Goal: Check status: Check status

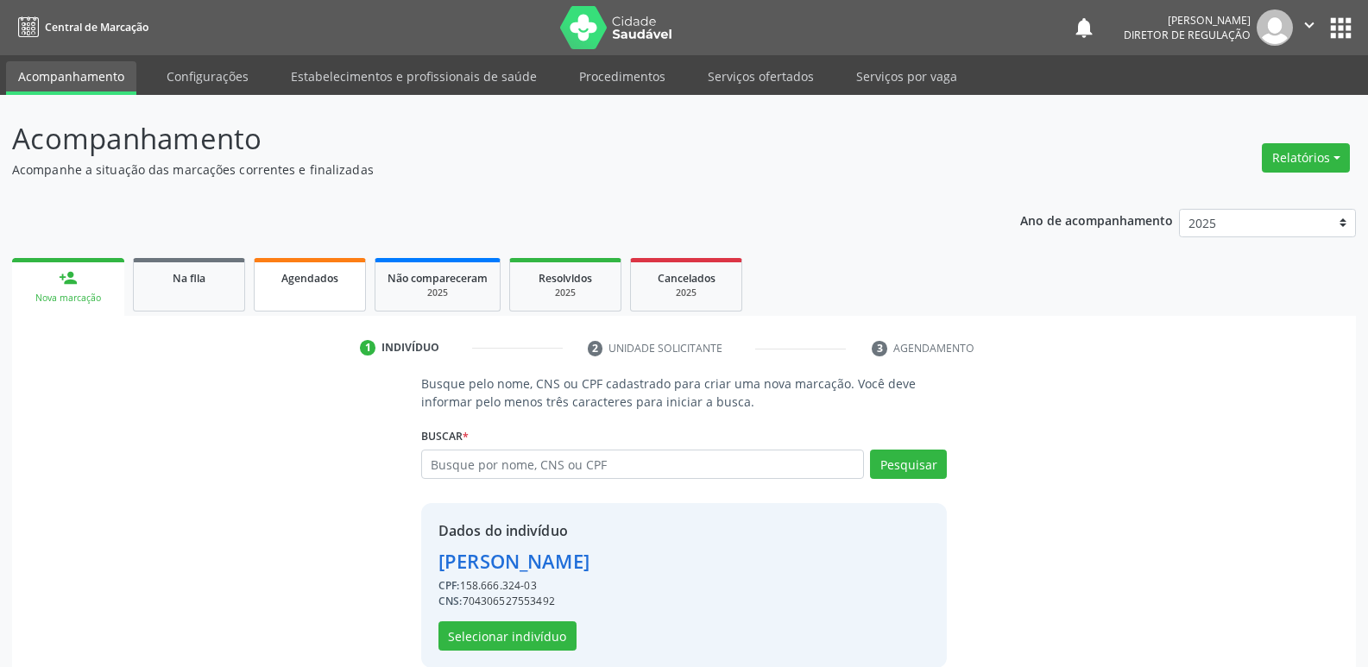
click at [307, 278] on span "Agendados" at bounding box center [309, 278] width 57 height 15
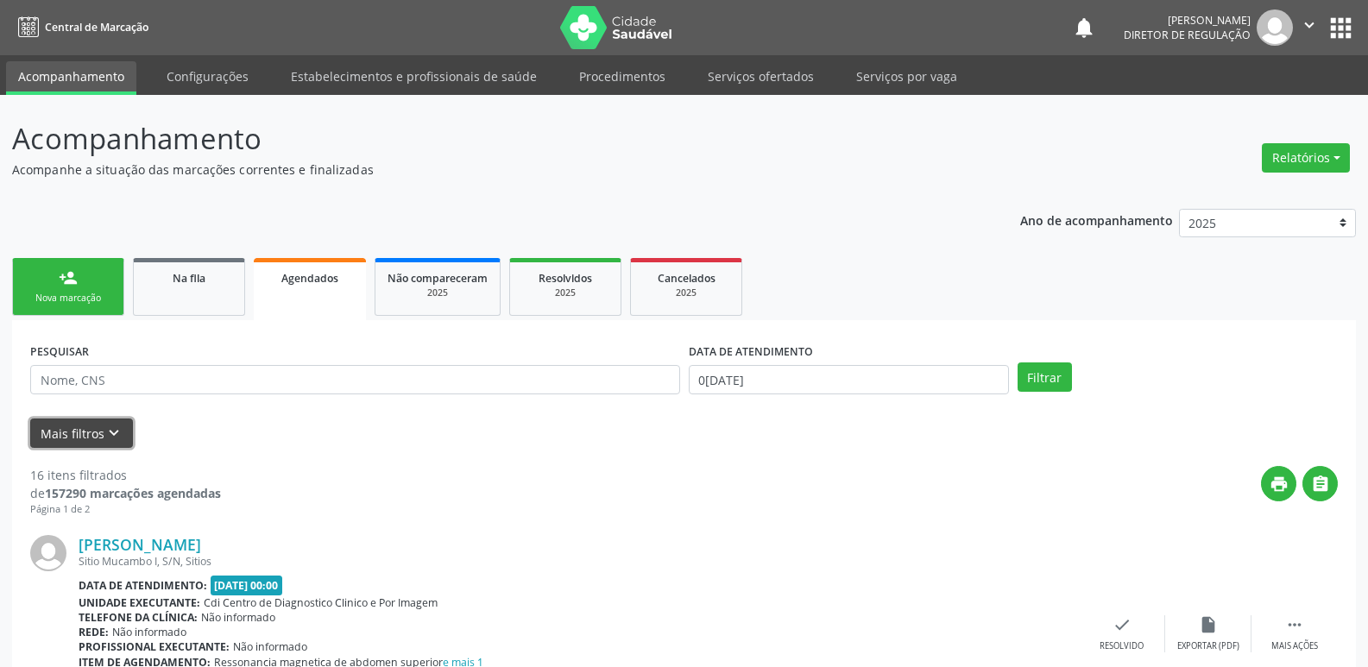
click at [117, 438] on icon "keyboard_arrow_down" at bounding box center [113, 433] width 19 height 19
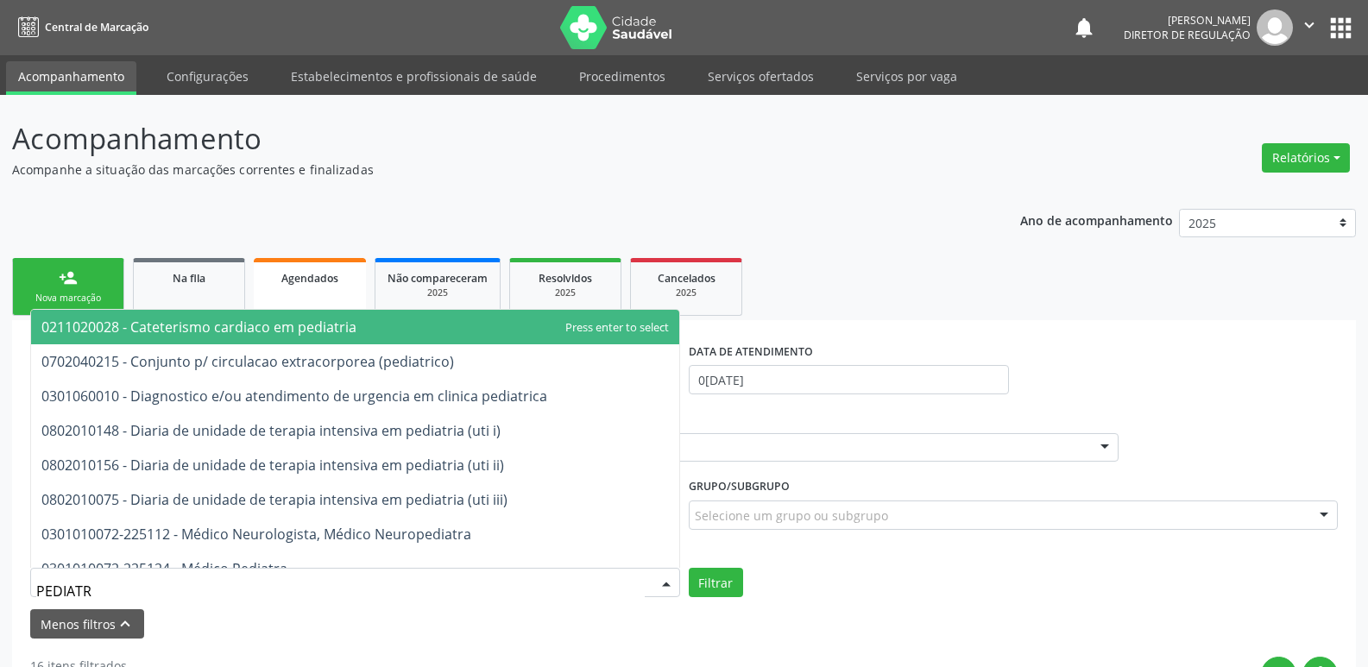
type input "PEDIATRA"
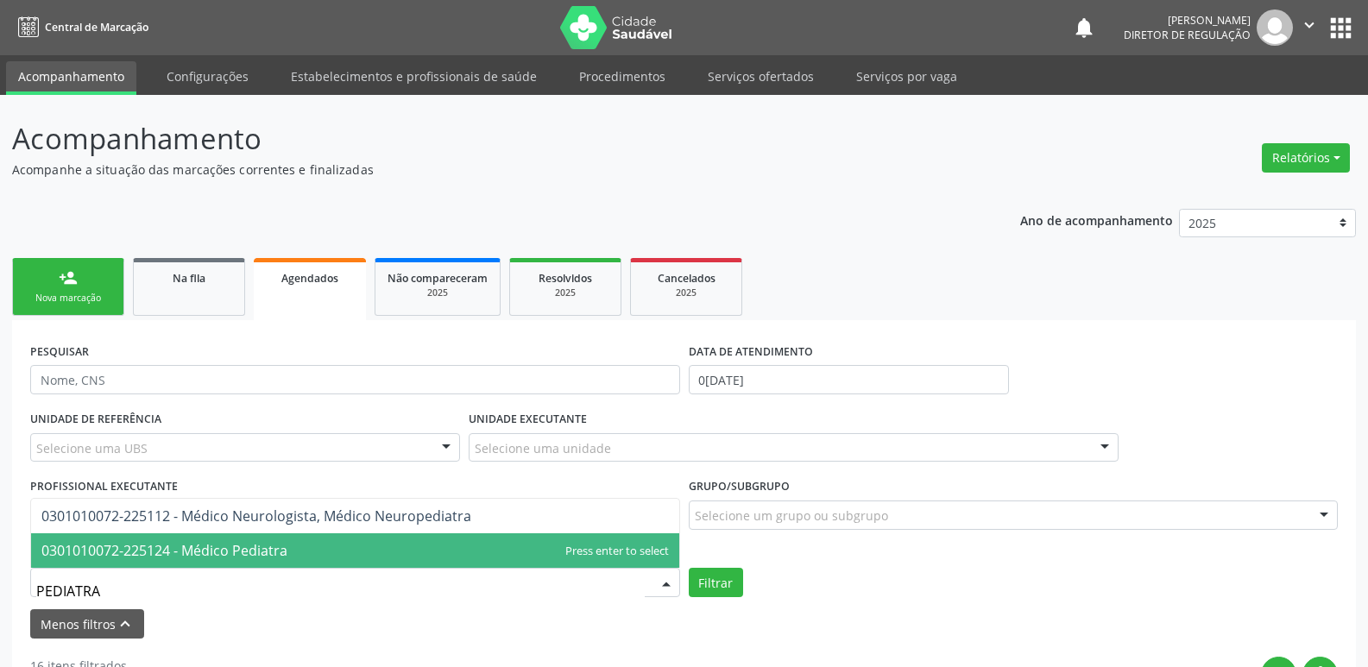
click at [213, 550] on span "0301010072-225124 - Médico Pediatra" at bounding box center [164, 550] width 246 height 19
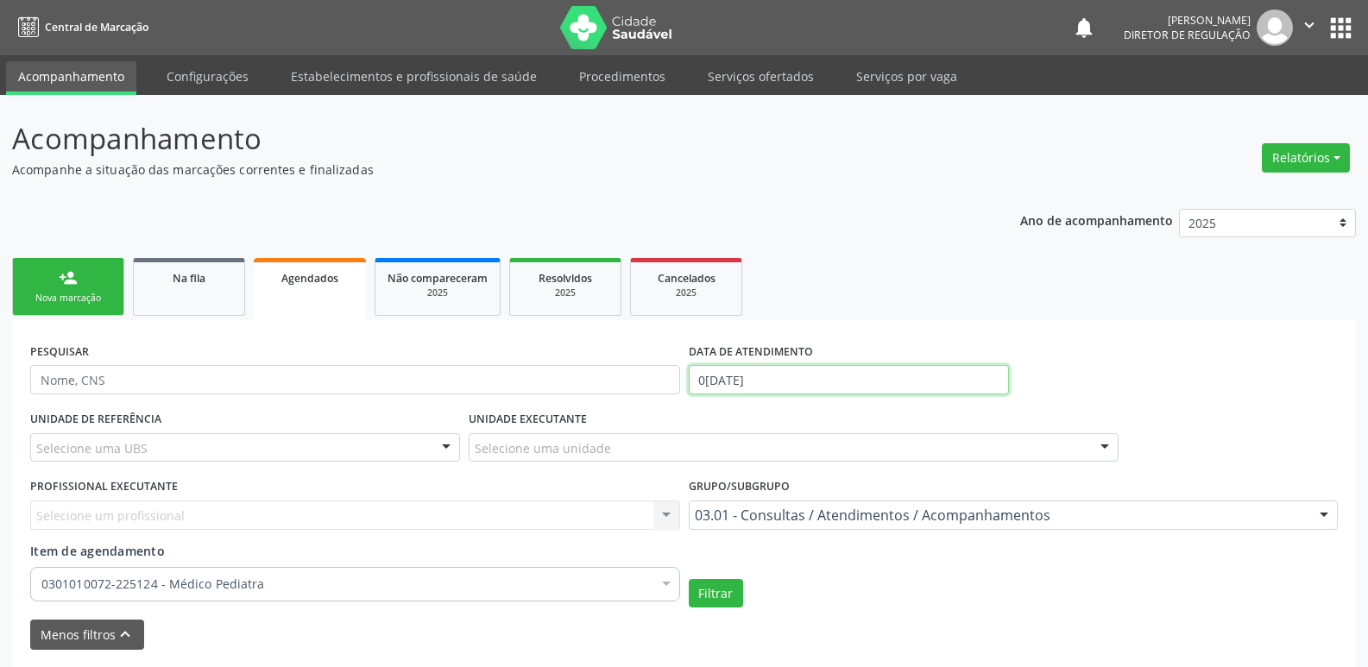
click at [783, 375] on input "0[DATE]" at bounding box center [849, 379] width 320 height 29
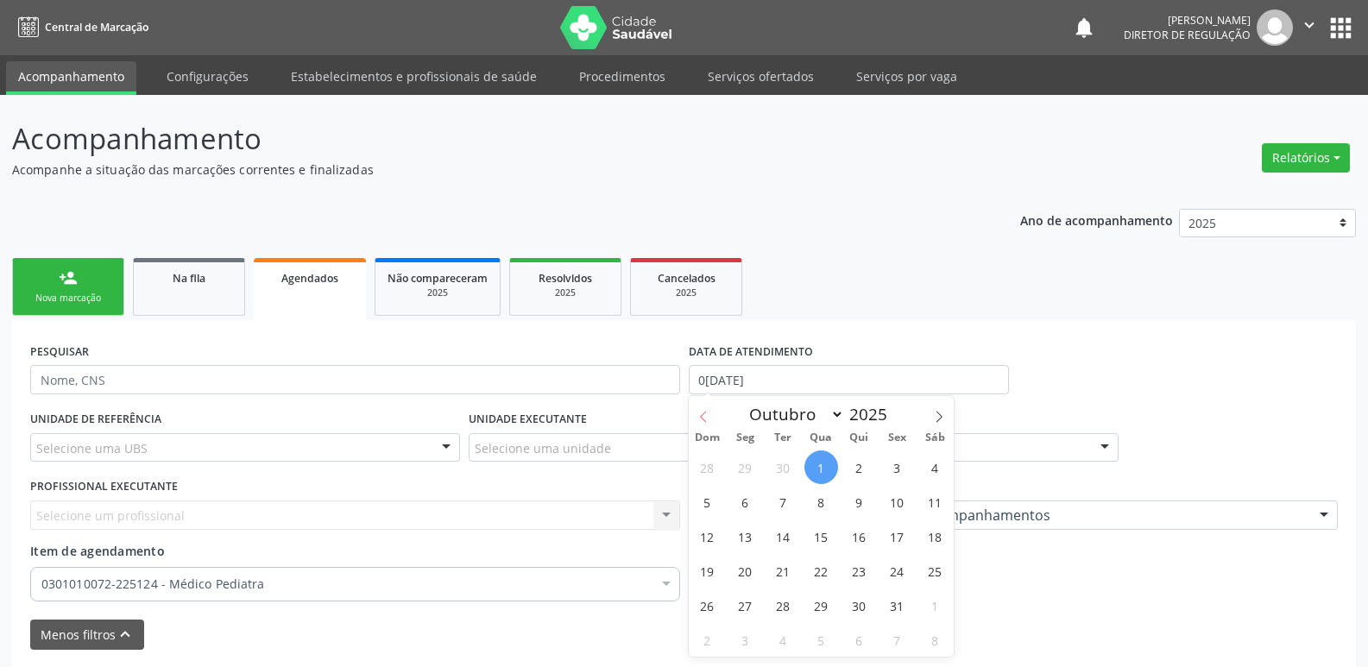
click at [707, 420] on icon at bounding box center [703, 417] width 12 height 12
select select "7"
click at [901, 463] on span "1" at bounding box center [897, 468] width 34 height 34
type input "0[DATE]"
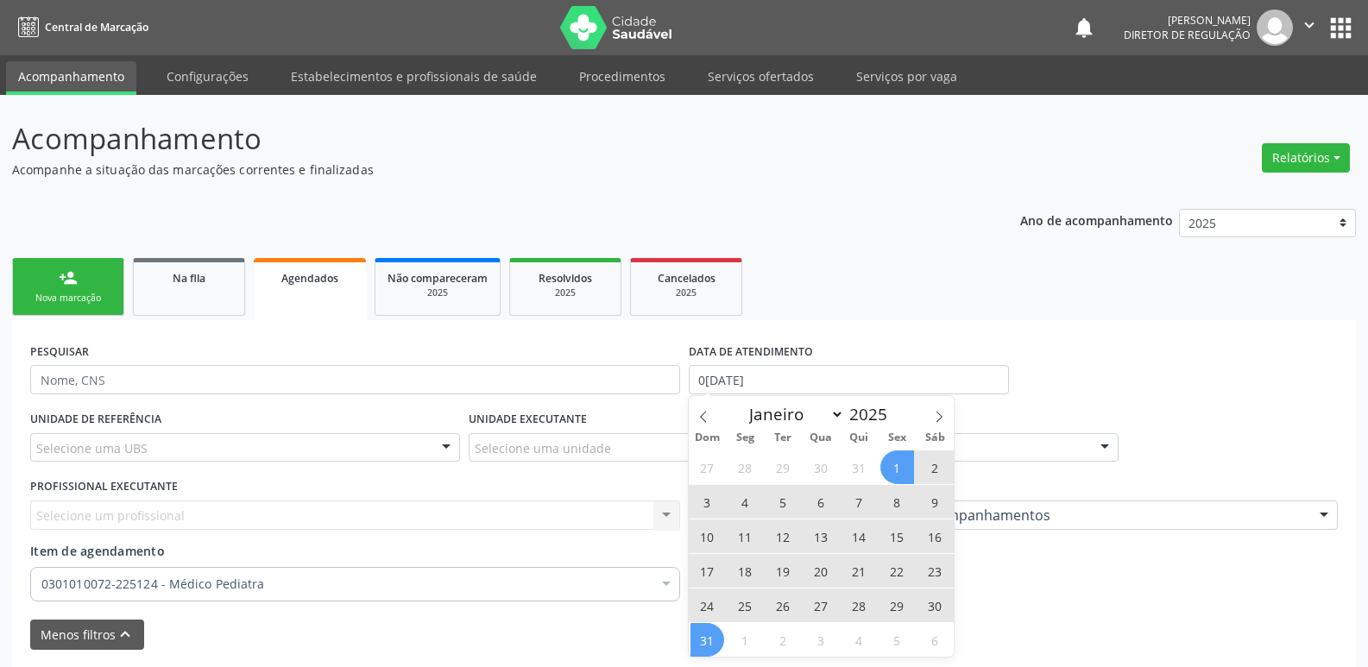
click at [709, 636] on span "31" at bounding box center [707, 640] width 34 height 34
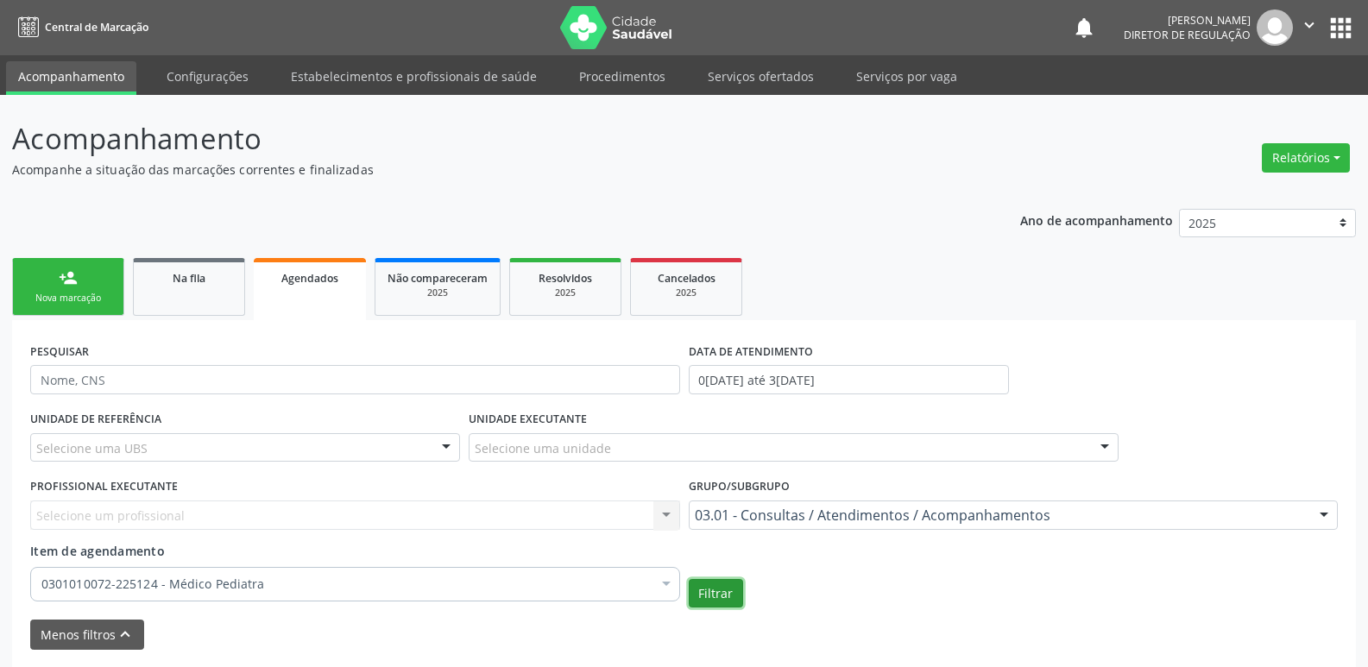
click at [720, 597] on button "Filtrar" at bounding box center [716, 593] width 54 height 29
click at [726, 592] on button "Filtrar" at bounding box center [716, 593] width 54 height 29
